Goal: Task Accomplishment & Management: Complete application form

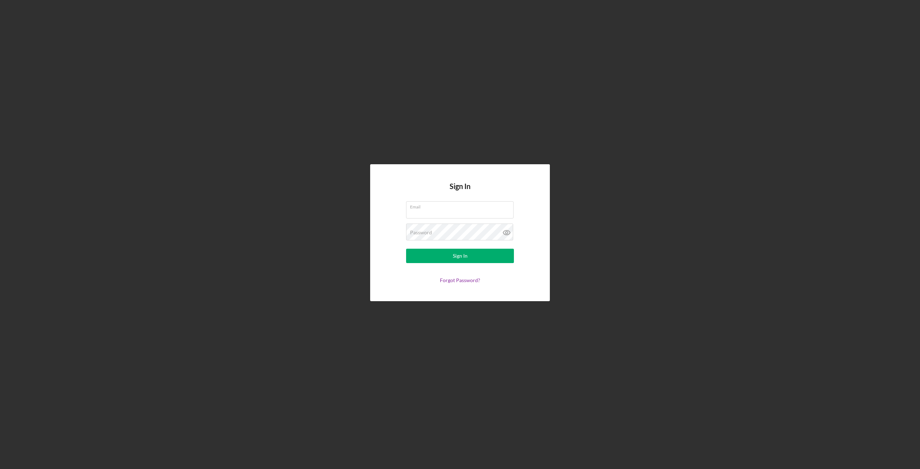
type input "[PERSON_NAME][EMAIL_ADDRESS][PERSON_NAME][DOMAIN_NAME]"
click at [445, 253] on button "Sign In" at bounding box center [460, 256] width 108 height 14
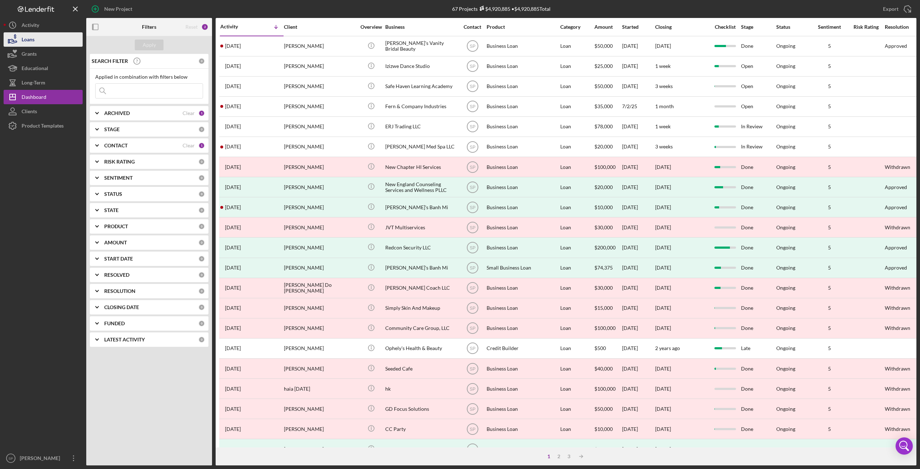
click at [34, 42] on div "Loans" at bounding box center [28, 40] width 13 height 16
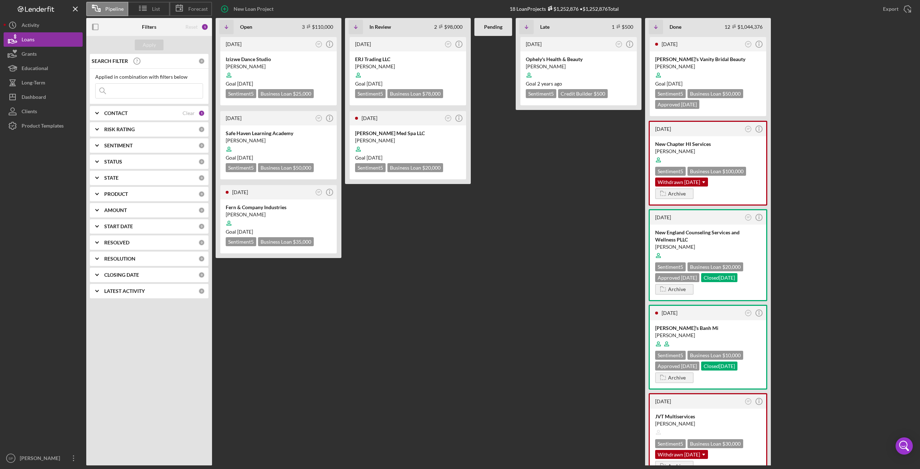
click at [98, 112] on icon "Icon/Expander" at bounding box center [97, 113] width 18 height 18
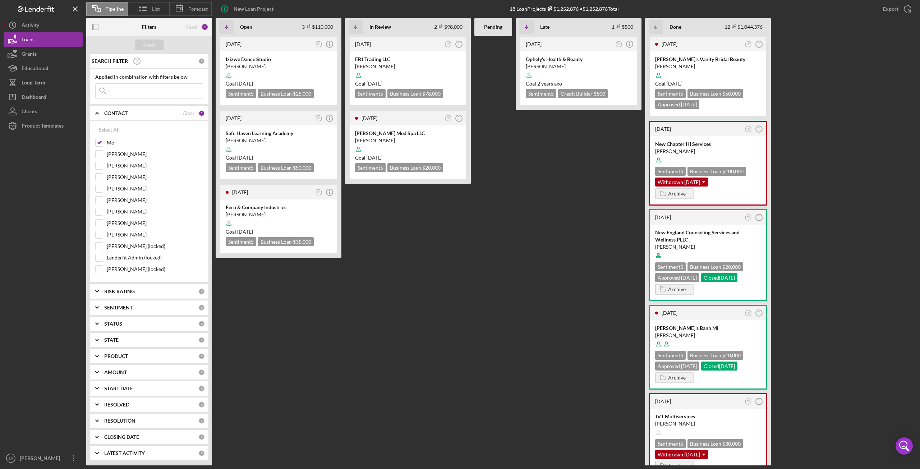
click at [102, 113] on icon "Icon/Expander" at bounding box center [97, 113] width 18 height 18
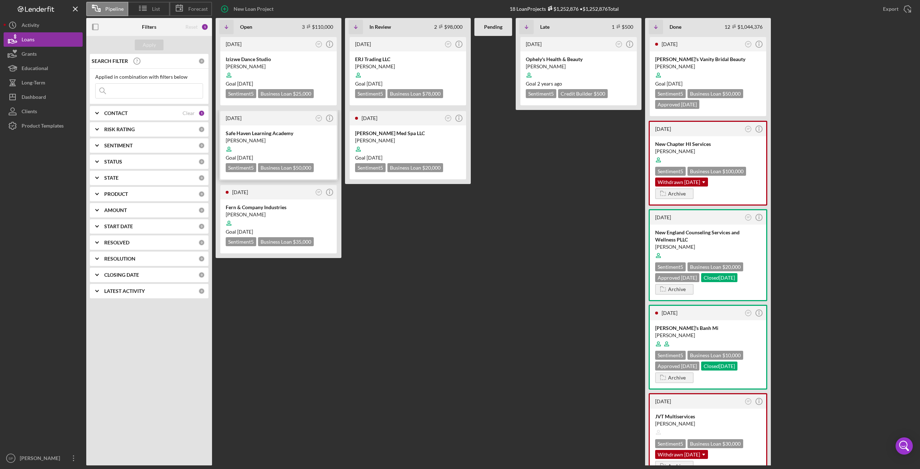
click at [281, 138] on div "[PERSON_NAME]" at bounding box center [279, 140] width 106 height 7
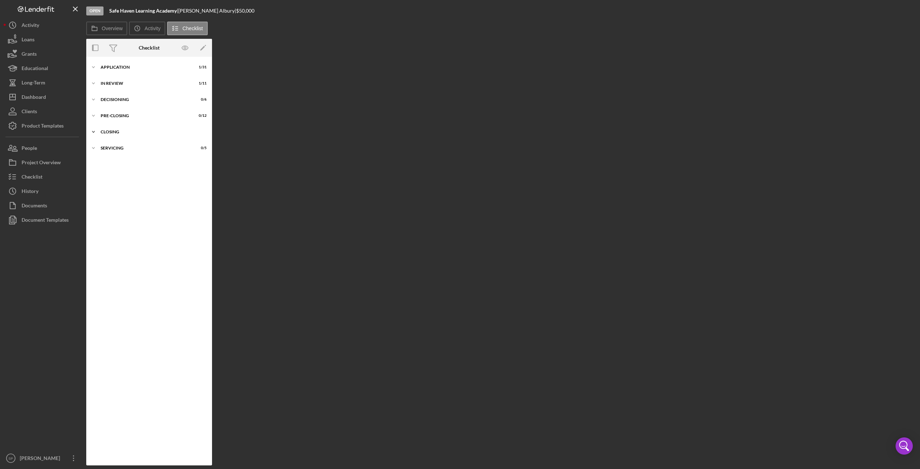
click at [95, 130] on icon "Icon/Expander" at bounding box center [93, 132] width 14 height 14
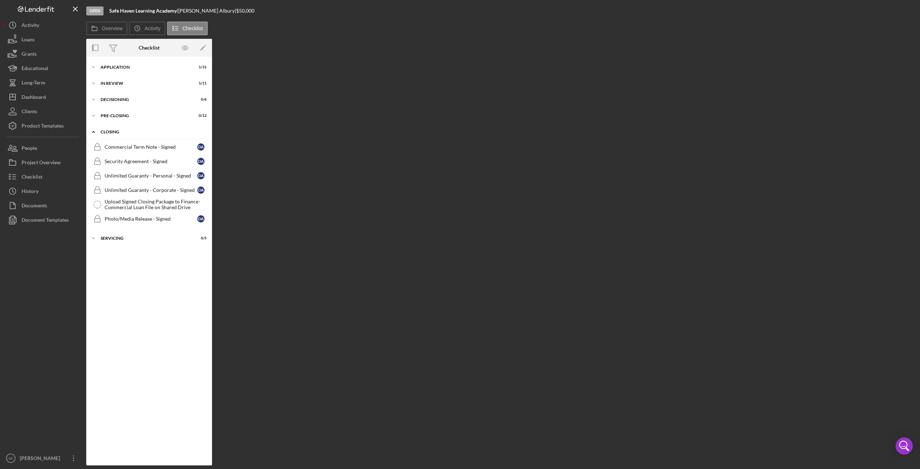
click at [94, 133] on icon "Icon/Expander" at bounding box center [93, 132] width 14 height 14
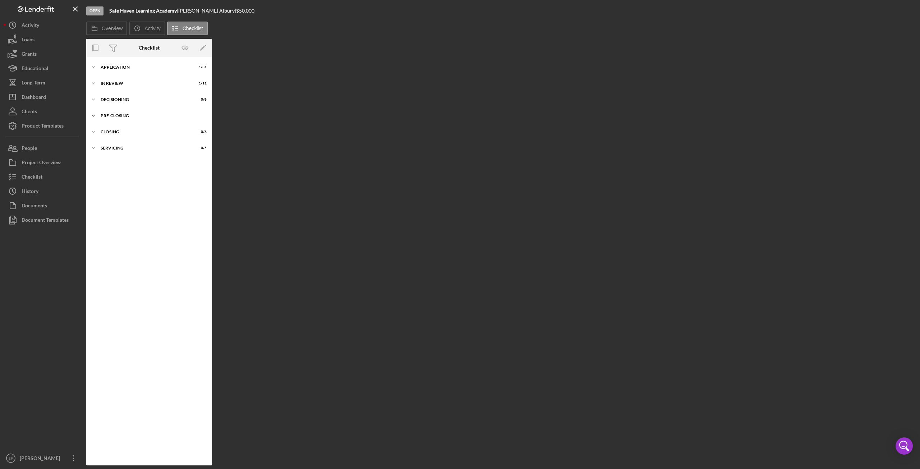
click at [93, 115] on icon "Icon/Expander" at bounding box center [93, 116] width 14 height 14
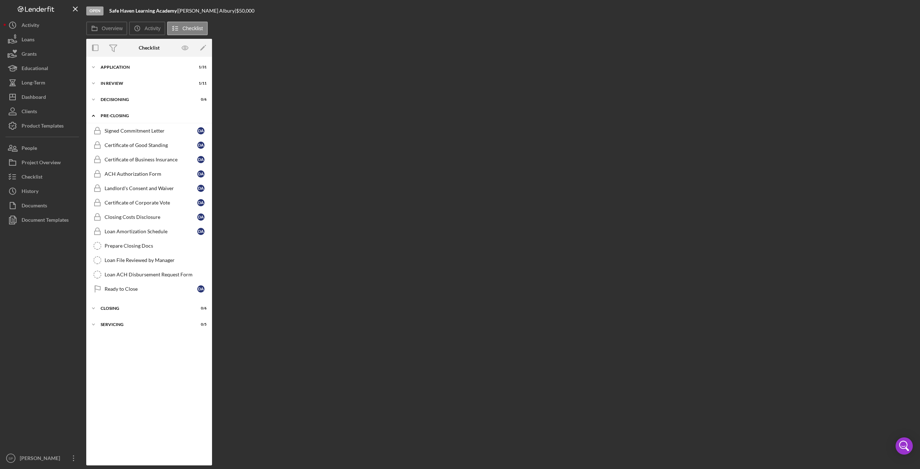
click at [93, 115] on icon "Icon/Expander" at bounding box center [93, 116] width 14 height 14
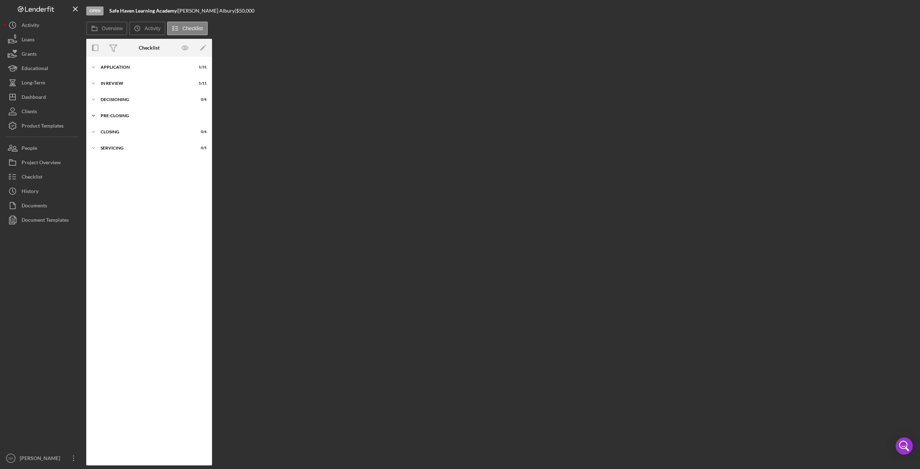
click at [96, 116] on icon "Icon/Expander" at bounding box center [93, 116] width 14 height 14
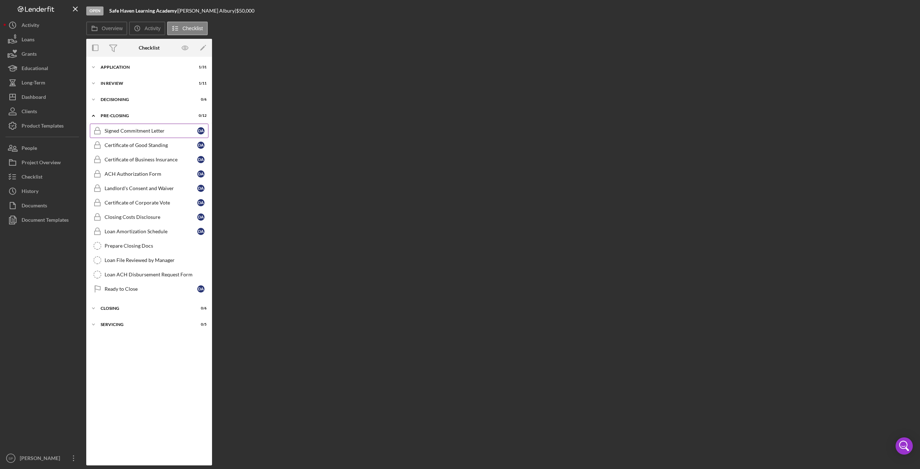
click at [125, 132] on div "Signed Commitment Letter" at bounding box center [151, 131] width 93 height 6
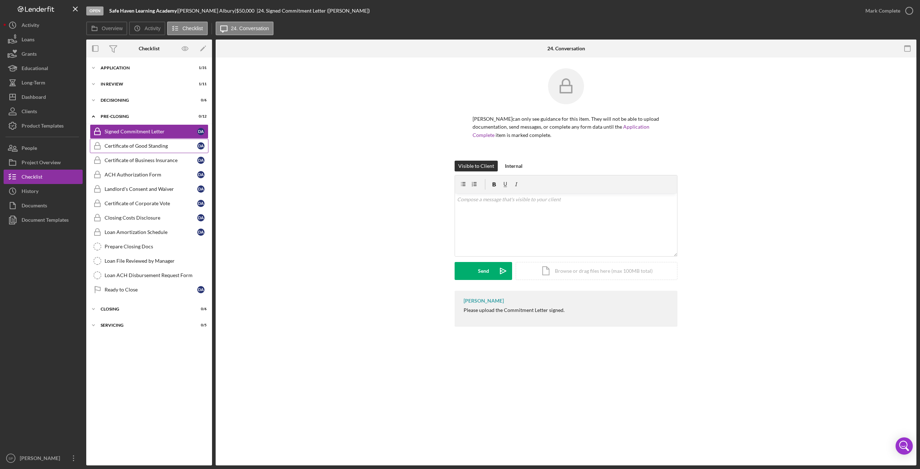
click at [138, 146] on div "Certificate of Good Standing" at bounding box center [151, 146] width 93 height 6
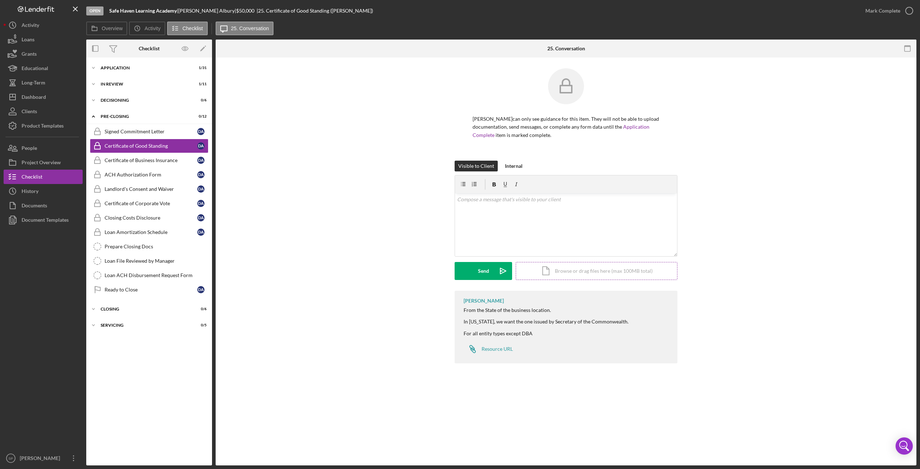
click at [572, 270] on div "Icon/Document Browse or drag files here (max 100MB total) Tap to choose files o…" at bounding box center [597, 271] width 162 height 18
click at [489, 274] on div "Upload" at bounding box center [483, 271] width 16 height 18
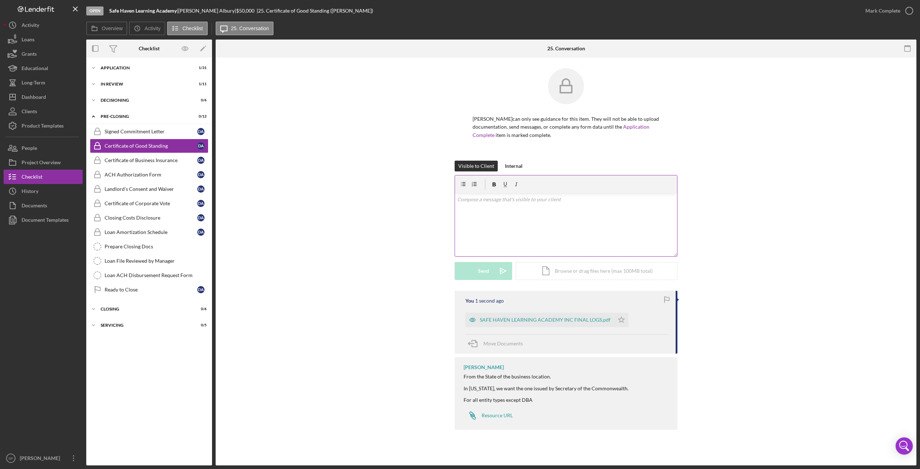
click at [557, 215] on div "v Color teal Color pink Remove color Add row above Add row below Add column bef…" at bounding box center [566, 224] width 222 height 63
click at [907, 10] on icon "button" at bounding box center [909, 11] width 18 height 18
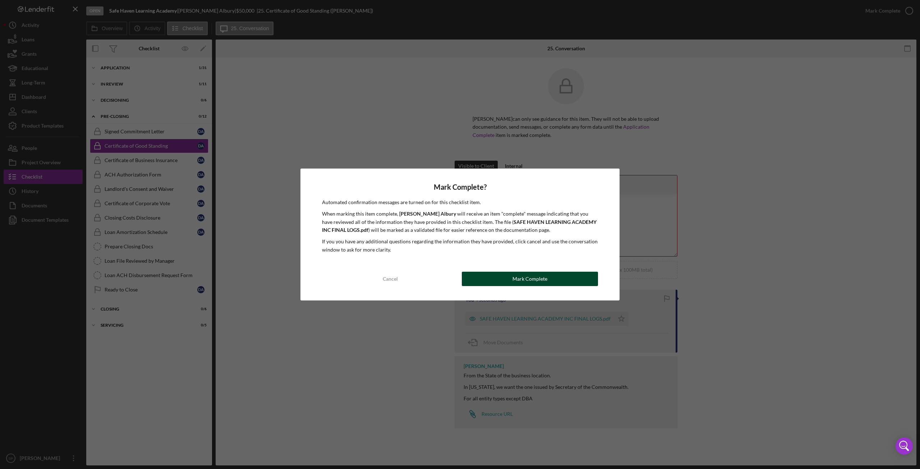
click at [493, 281] on button "Mark Complete" at bounding box center [530, 279] width 136 height 14
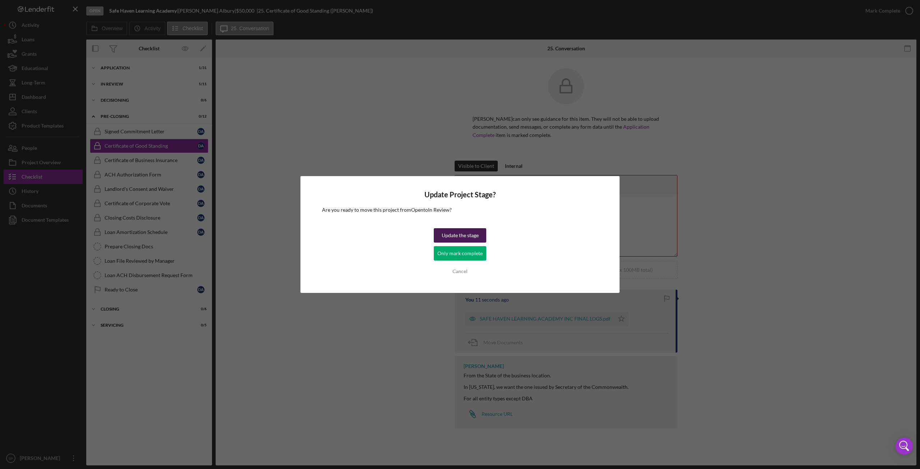
click at [466, 232] on div "Update the stage" at bounding box center [460, 235] width 37 height 14
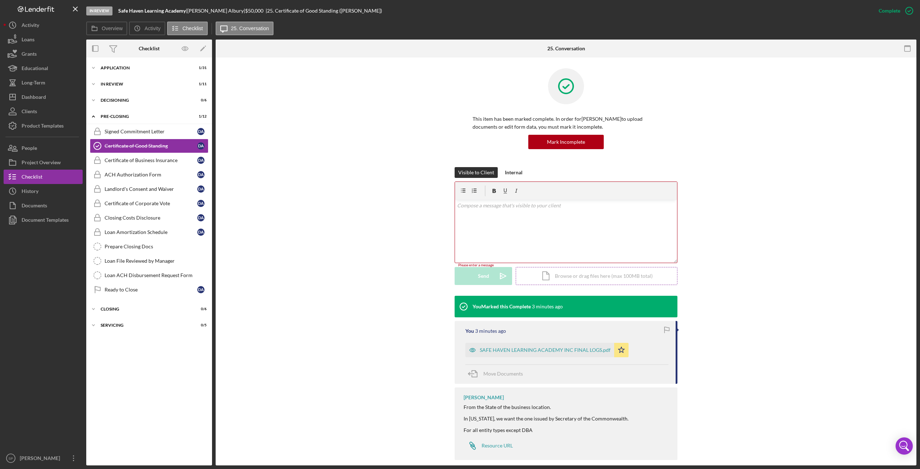
click at [596, 280] on div "Icon/Document Browse or drag files here (max 100MB total) Tap to choose files o…" at bounding box center [597, 276] width 162 height 18
click at [569, 280] on div "Icon/Document Browse or drag files here (max 100MB total) Tap to choose files o…" at bounding box center [597, 276] width 162 height 18
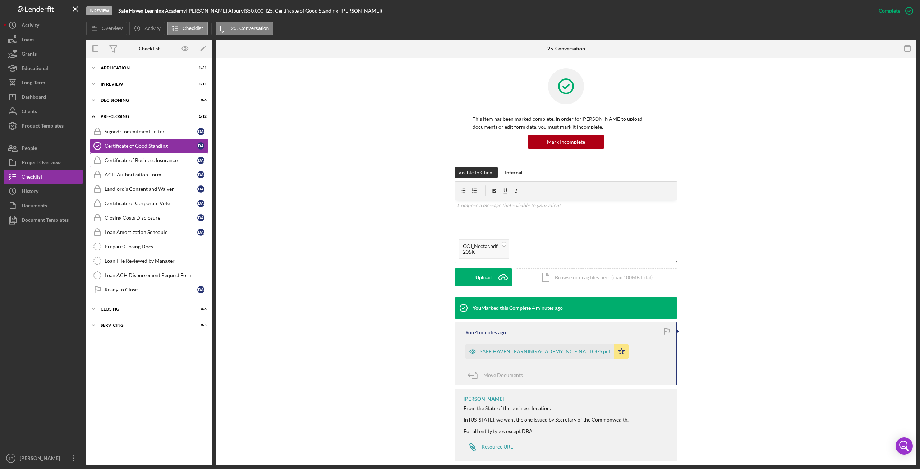
click at [149, 161] on div "Certificate of Business Insurance" at bounding box center [151, 160] width 93 height 6
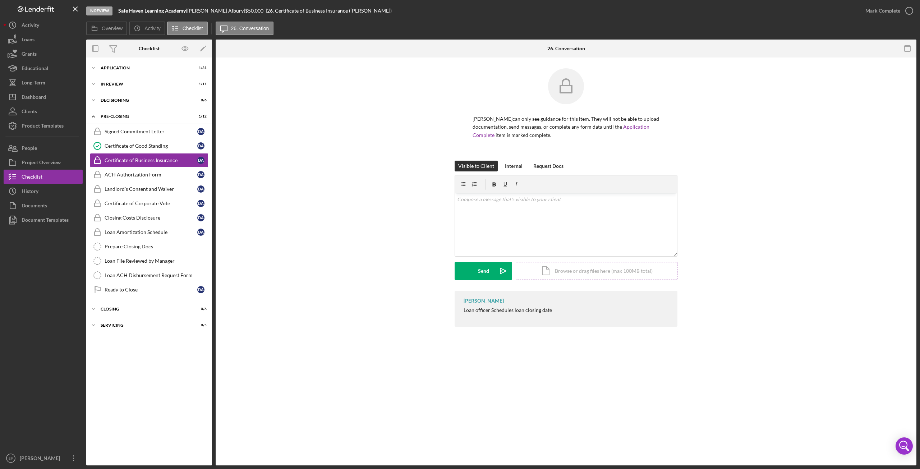
click at [580, 266] on div "Icon/Document Browse or drag files here (max 100MB total) Tap to choose files o…" at bounding box center [597, 271] width 162 height 18
click at [483, 270] on div "Upload" at bounding box center [483, 271] width 16 height 18
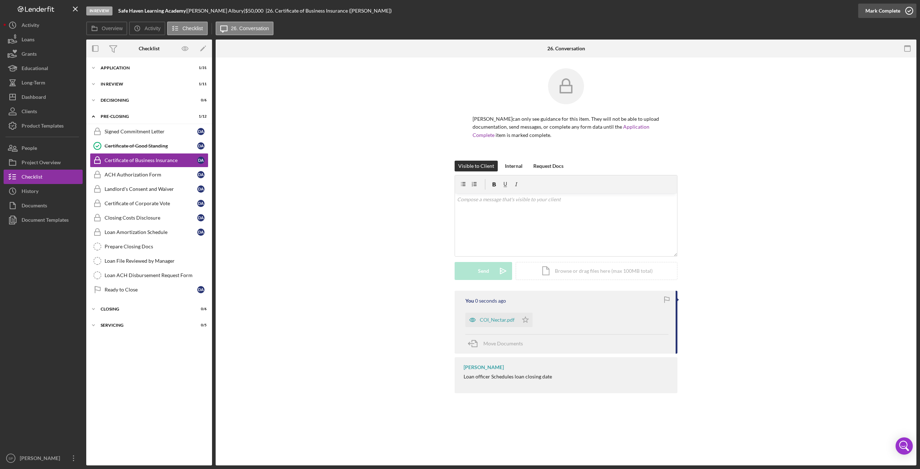
click at [909, 11] on icon "button" at bounding box center [909, 11] width 18 height 18
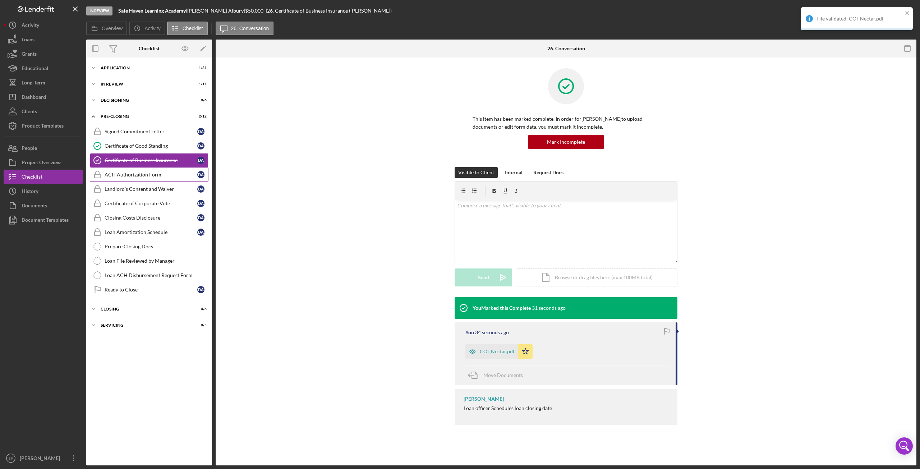
click at [128, 167] on link "ACH Authorization Form ACH Authorization Form D A" at bounding box center [149, 174] width 119 height 14
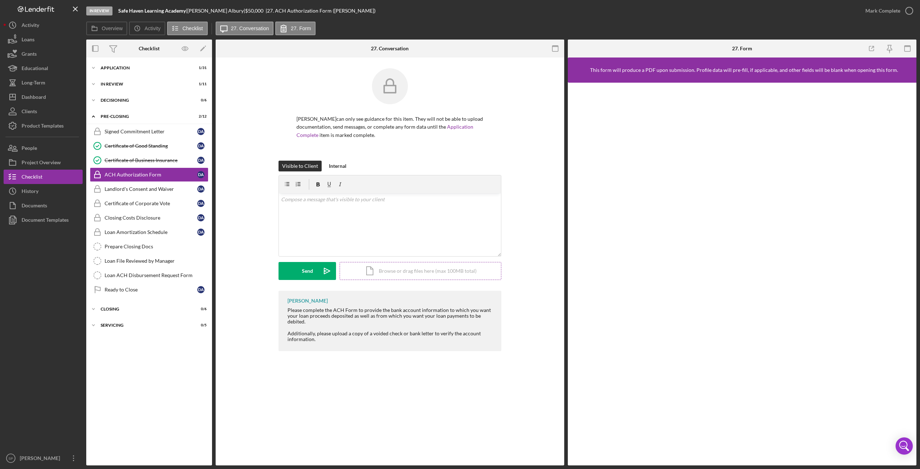
click at [425, 270] on div "Icon/Document Browse or drag files here (max 100MB total) Tap to choose files o…" at bounding box center [421, 271] width 162 height 18
click at [297, 268] on button "Upload Icon/Upload" at bounding box center [306, 271] width 57 height 18
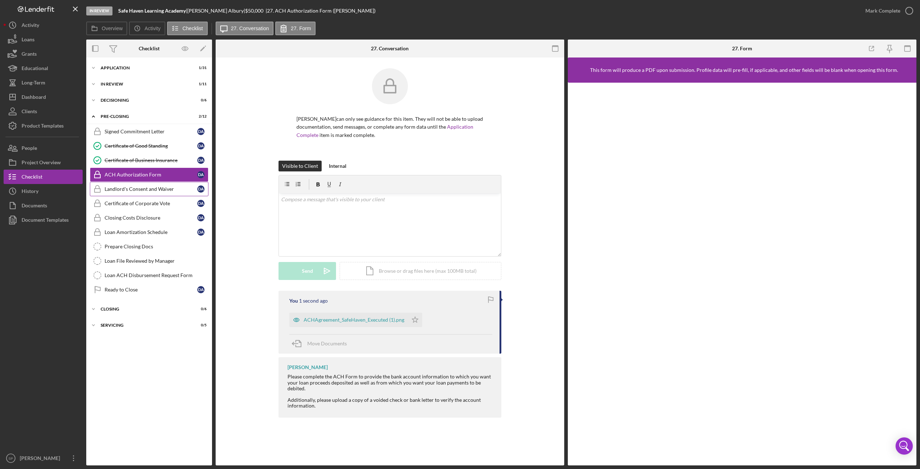
click at [162, 187] on div "Landlord's Consent and Waiver" at bounding box center [151, 189] width 93 height 6
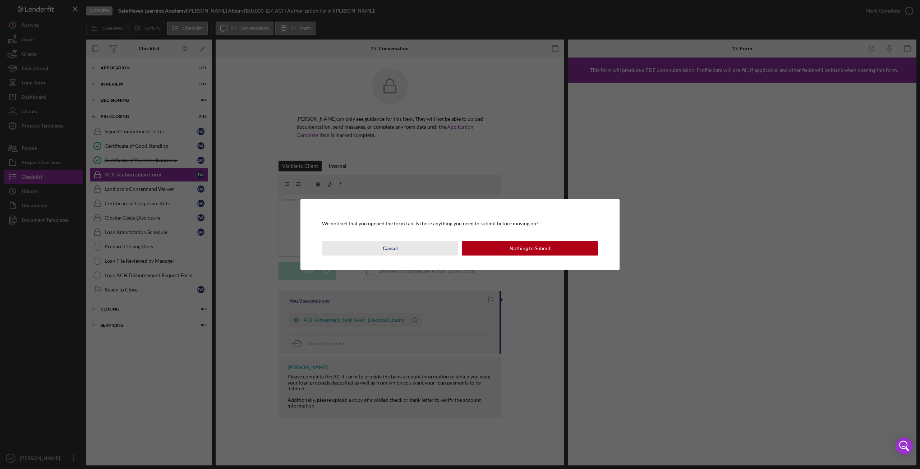
click at [390, 248] on div "Cancel" at bounding box center [390, 248] width 15 height 14
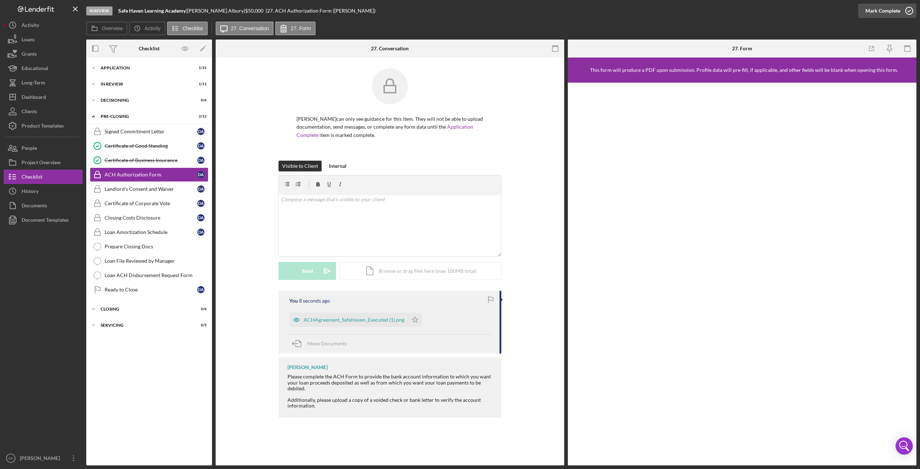
click at [910, 9] on icon "button" at bounding box center [909, 11] width 18 height 18
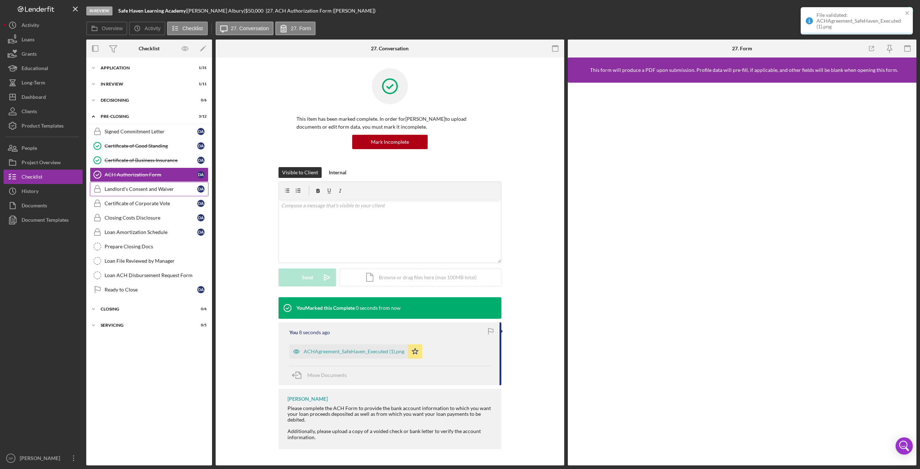
click at [152, 184] on link "Landlord's Consent and Waiver Landlord's Consent and Waiver D A" at bounding box center [149, 189] width 119 height 14
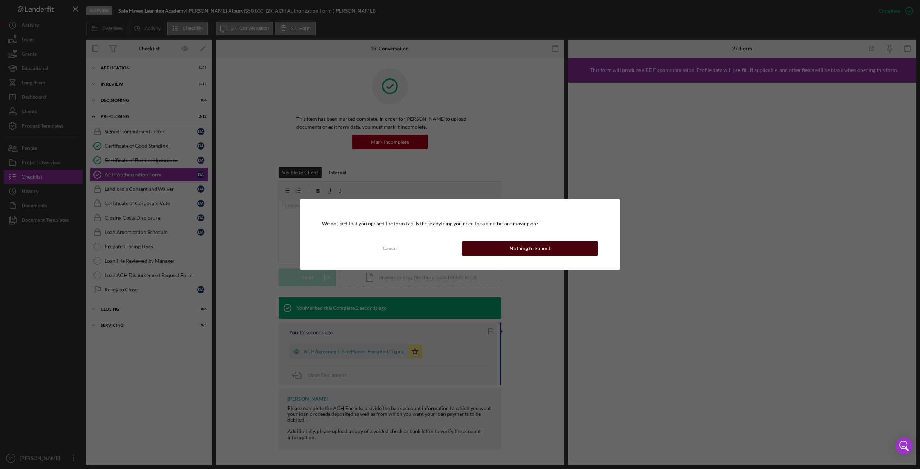
click at [501, 249] on button "Nothing to Submit" at bounding box center [530, 248] width 136 height 14
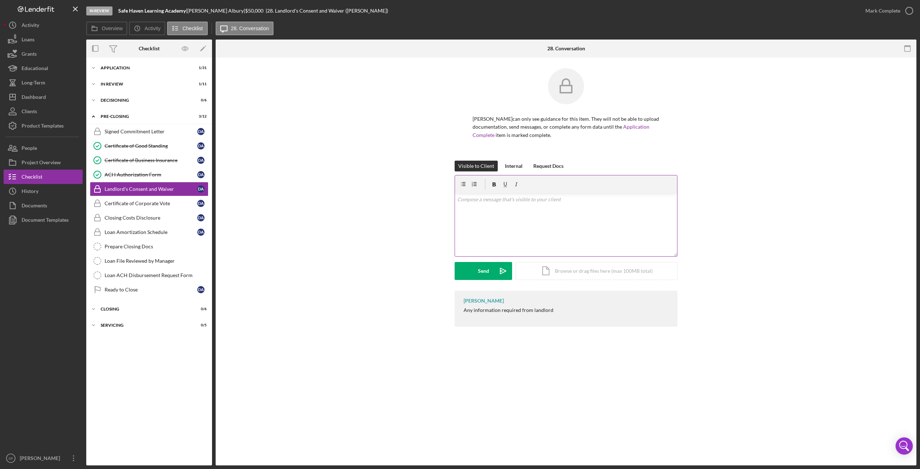
click at [492, 220] on div "v Color teal Color pink Remove color Add row above Add row below Add column bef…" at bounding box center [566, 224] width 222 height 63
click at [487, 276] on div "Send" at bounding box center [483, 271] width 11 height 18
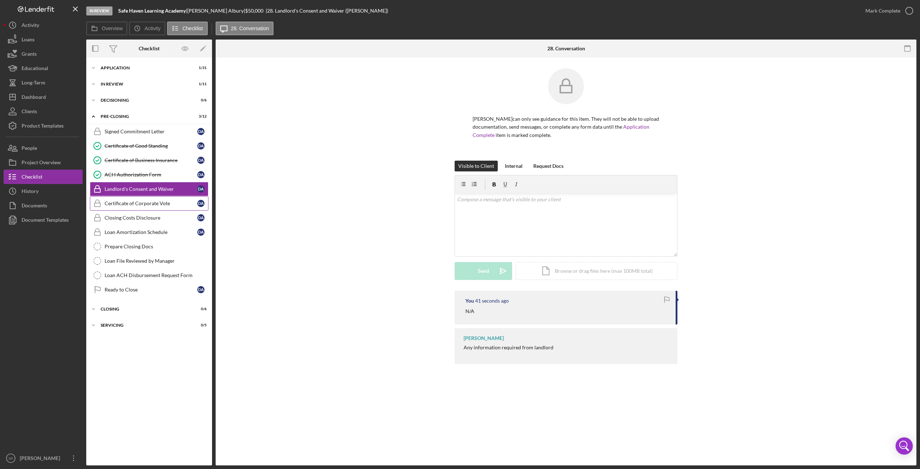
click at [127, 201] on div "Certificate of Corporate Vote" at bounding box center [151, 204] width 93 height 6
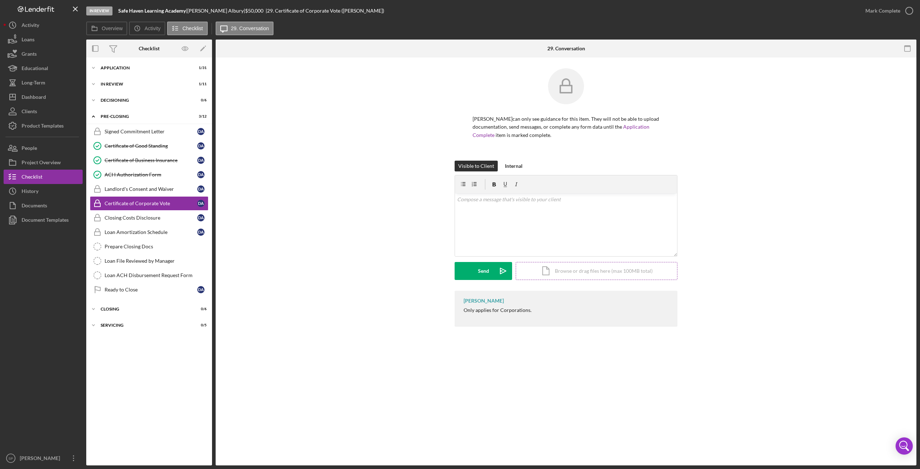
click at [584, 272] on div "Icon/Document Browse or drag files here (max 100MB total) Tap to choose files o…" at bounding box center [597, 271] width 162 height 18
click at [584, 274] on div "Icon/Document Browse or drag files here (max 100MB total) Tap to choose files o…" at bounding box center [597, 271] width 162 height 18
click at [491, 270] on div "Upload" at bounding box center [483, 271] width 16 height 18
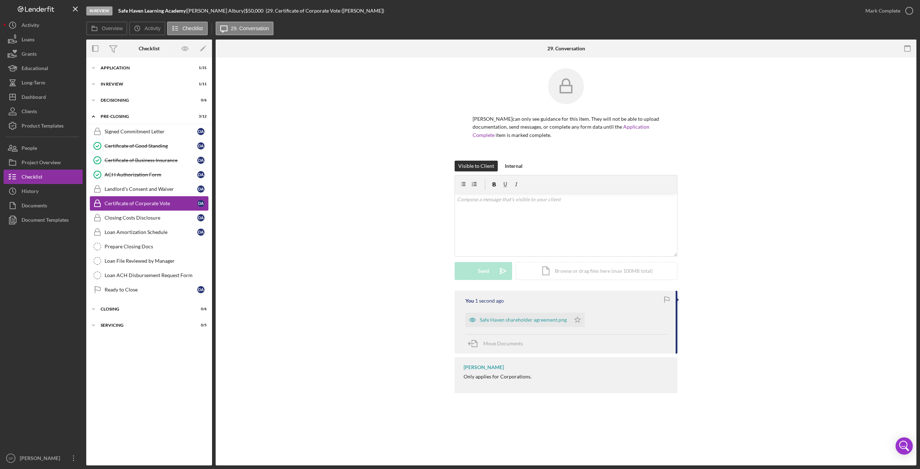
click at [158, 201] on div "Certificate of Corporate Vote" at bounding box center [151, 204] width 93 height 6
click at [909, 13] on icon "button" at bounding box center [909, 11] width 18 height 18
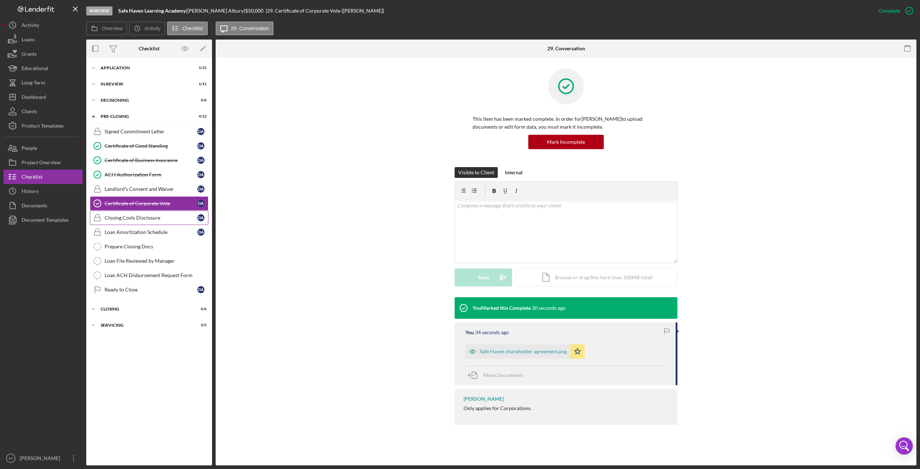
click at [147, 217] on div "Closing Costs Disclosure" at bounding box center [151, 218] width 93 height 6
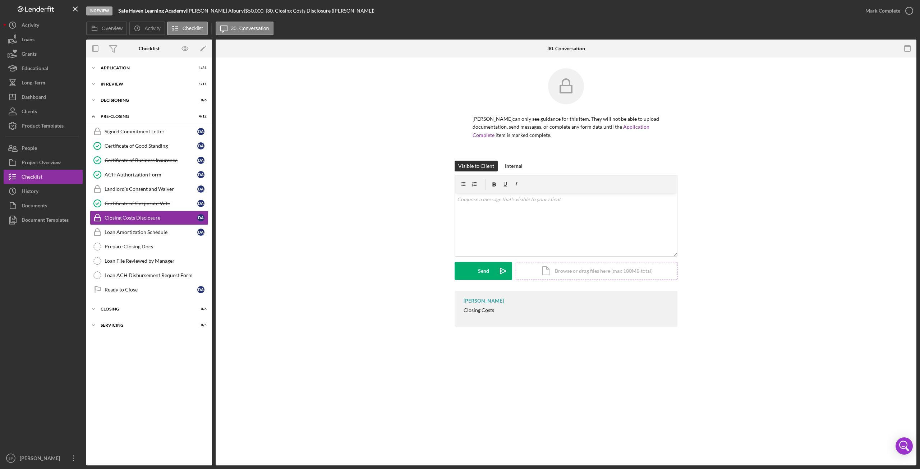
click at [598, 272] on div "Icon/Document Browse or drag files here (max 100MB total) Tap to choose files o…" at bounding box center [597, 271] width 162 height 18
click at [482, 270] on div "Upload" at bounding box center [483, 271] width 16 height 18
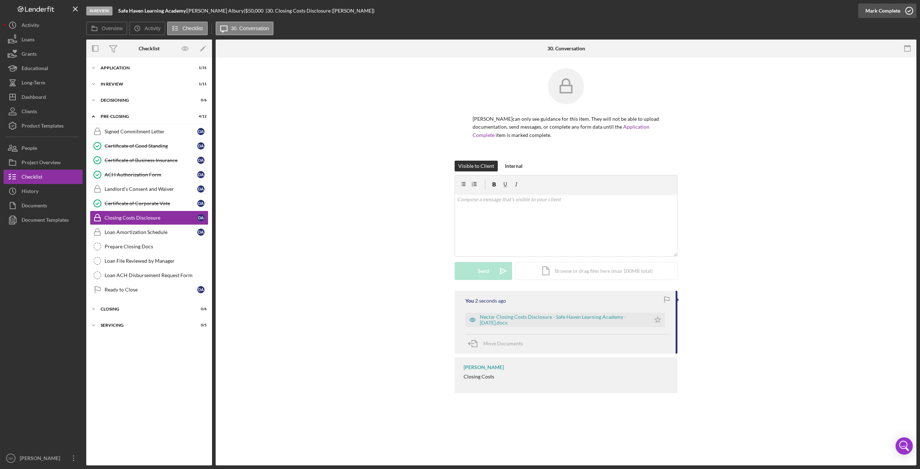
click at [907, 9] on icon "button" at bounding box center [909, 11] width 18 height 18
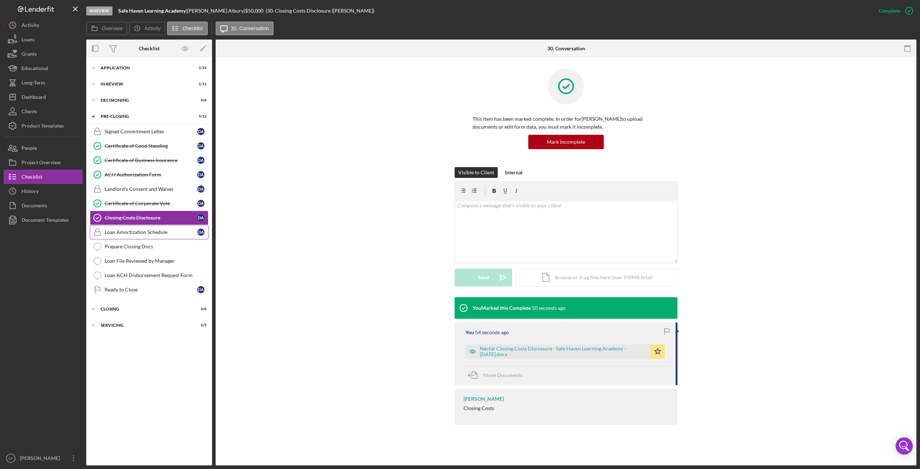
click at [129, 230] on div "Loan Amortization Schedule" at bounding box center [151, 232] width 93 height 6
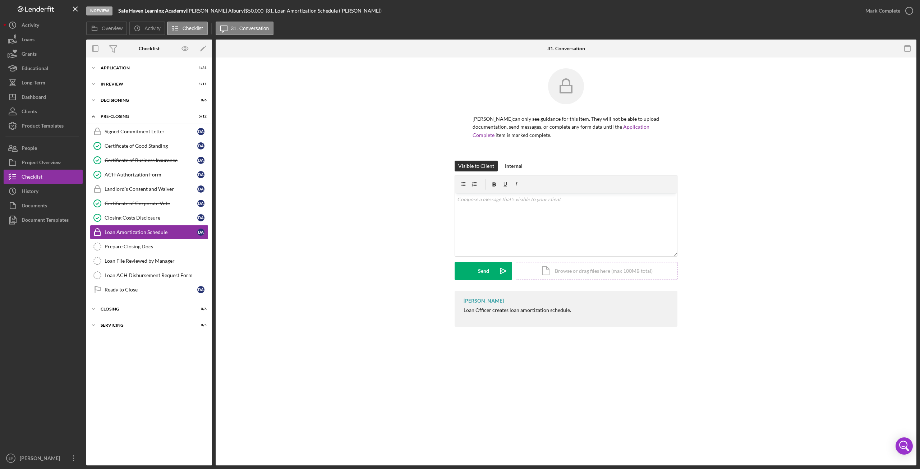
click at [600, 274] on div "Icon/Document Browse or drag files here (max 100MB total) Tap to choose files o…" at bounding box center [597, 271] width 162 height 18
click at [487, 269] on div "Upload" at bounding box center [483, 271] width 16 height 18
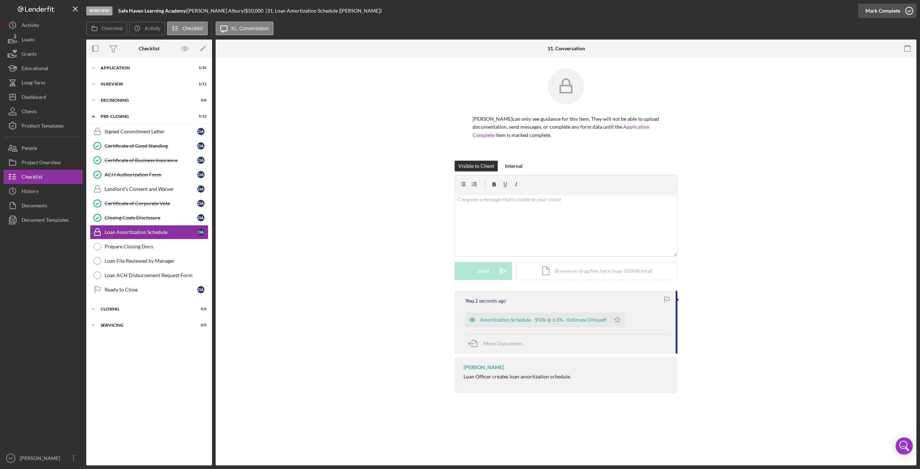
click at [909, 13] on icon "button" at bounding box center [909, 11] width 18 height 18
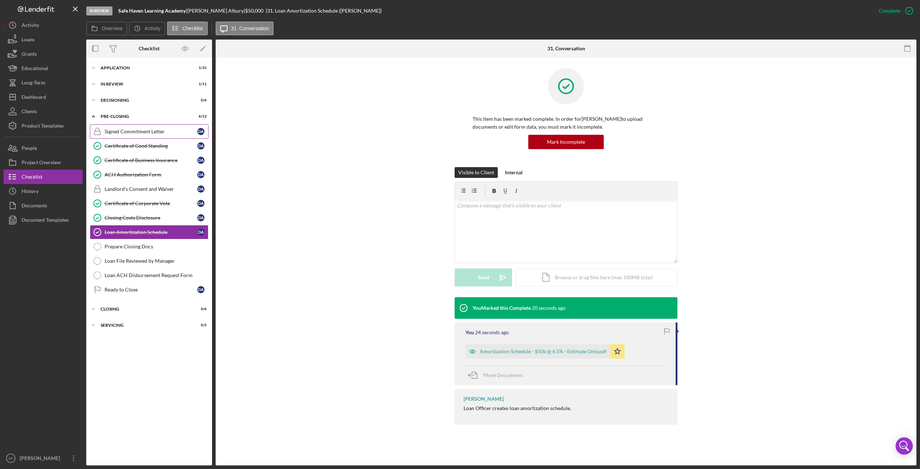
click at [159, 137] on link "Signed Commitment Letter Signed Commitment Letter D A" at bounding box center [149, 131] width 119 height 14
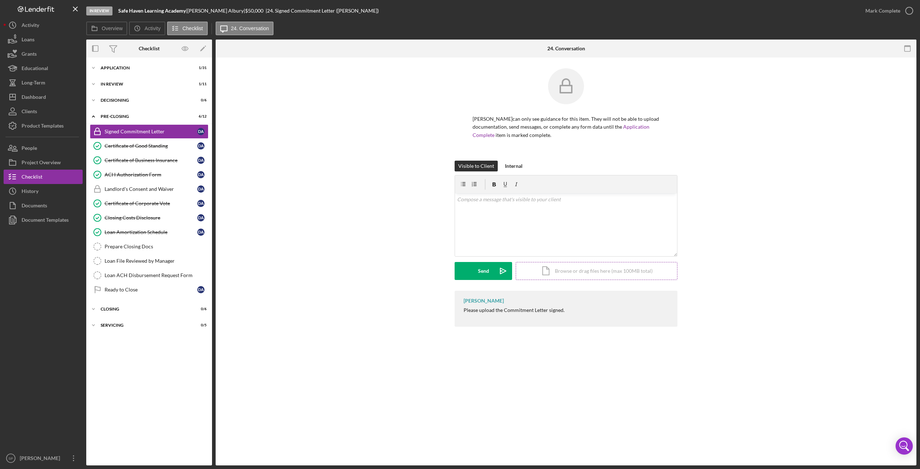
click at [573, 277] on div "Icon/Document Browse or drag files here (max 100MB total) Tap to choose files o…" at bounding box center [597, 271] width 162 height 18
click at [480, 273] on div "Upload" at bounding box center [483, 271] width 16 height 18
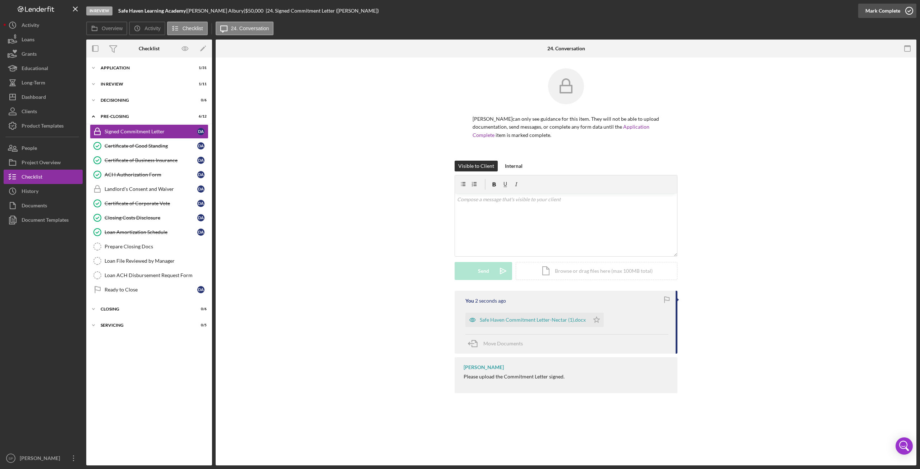
click at [907, 10] on icon "button" at bounding box center [909, 11] width 18 height 18
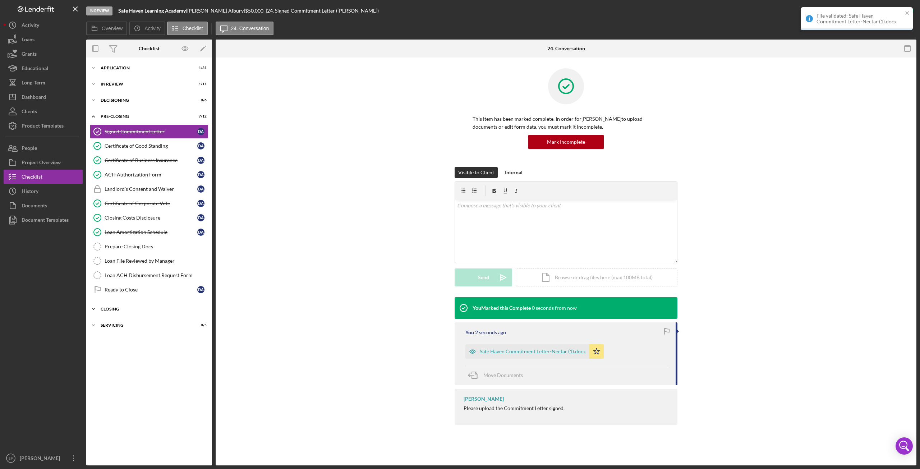
click at [94, 307] on icon "Icon/Expander" at bounding box center [93, 309] width 14 height 14
